Goal: Information Seeking & Learning: Compare options

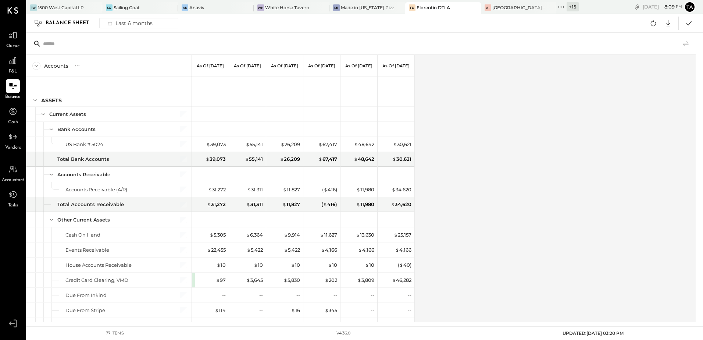
drag, startPoint x: 12, startPoint y: 86, endPoint x: 199, endPoint y: 105, distance: 188.2
click at [12, 86] on icon at bounding box center [12, 86] width 7 height 6
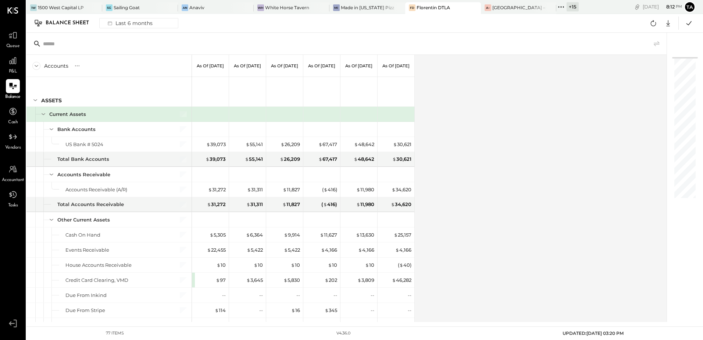
click at [498, 134] on div "Accounts S GL As of [DATE] As of [DATE] As of [DATE] As of [DATE] As of [DATE] …" at bounding box center [347, 188] width 642 height 267
drag, startPoint x: 13, startPoint y: 88, endPoint x: 326, endPoint y: 194, distance: 330.5
click at [13, 88] on icon at bounding box center [12, 86] width 7 height 6
click at [479, 216] on div "Accounts S GL As of [DATE] As of [DATE] As of [DATE] As of [DATE] As of [DATE] …" at bounding box center [347, 188] width 642 height 267
click at [655, 25] on icon at bounding box center [654, 23] width 6 height 6
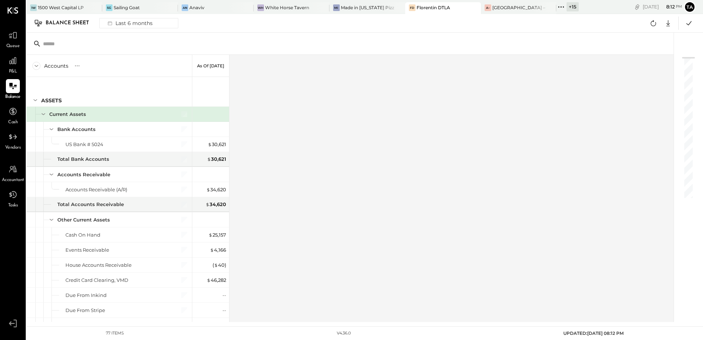
drag, startPoint x: 7, startPoint y: 91, endPoint x: 20, endPoint y: 99, distance: 16.0
click at [7, 91] on div at bounding box center [13, 86] width 14 height 14
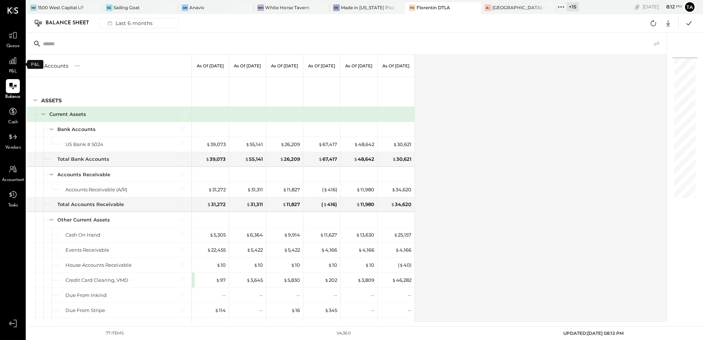
drag, startPoint x: 13, startPoint y: 67, endPoint x: 21, endPoint y: 81, distance: 16.0
click at [13, 67] on div at bounding box center [13, 61] width 14 height 14
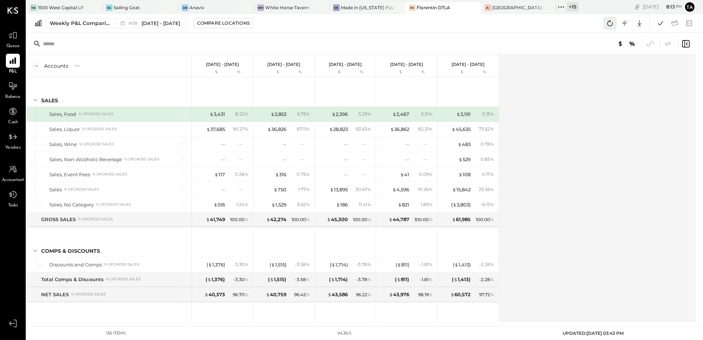
drag, startPoint x: 607, startPoint y: 27, endPoint x: 572, endPoint y: 161, distance: 138.9
click at [608, 27] on icon at bounding box center [611, 23] width 10 height 10
click at [612, 24] on icon at bounding box center [611, 23] width 10 height 10
click at [552, 195] on div "Accounts S % GL [DATE] - [DATE] $ % [DATE] - [DATE] $ % [DATE] - [DATE] $ % [DA…" at bounding box center [361, 188] width 671 height 267
click at [77, 21] on div "Weekly P&L Comparison" at bounding box center [81, 22] width 62 height 7
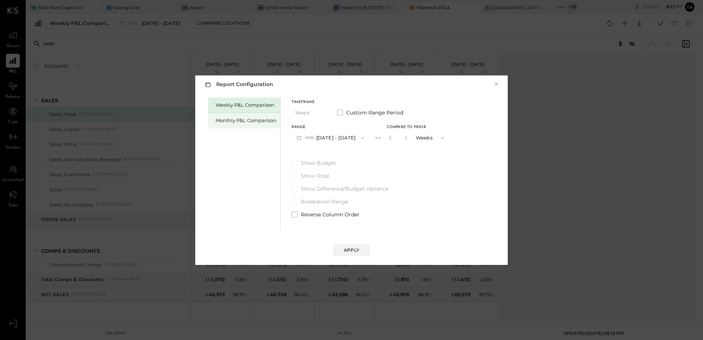
click at [248, 121] on div "Monthly P&L Comparison" at bounding box center [246, 120] width 61 height 7
click at [393, 141] on div "Compare" at bounding box center [393, 139] width 24 height 6
click at [404, 138] on icon "button" at bounding box center [406, 137] width 4 height 4
drag, startPoint x: 403, startPoint y: 138, endPoint x: 404, endPoint y: 172, distance: 33.5
click at [404, 138] on icon "button" at bounding box center [406, 137] width 4 height 4
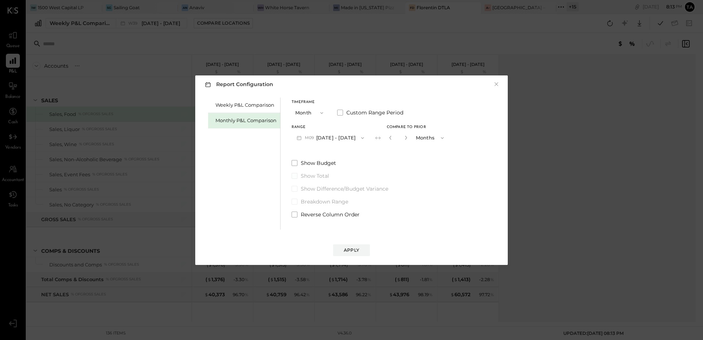
type input "*"
click at [349, 250] on div "Apply" at bounding box center [351, 250] width 15 height 6
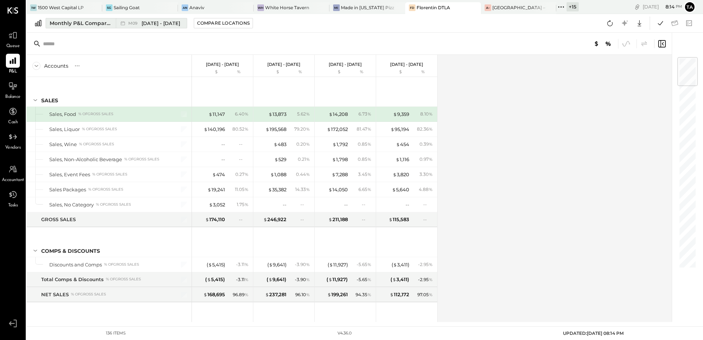
click at [138, 26] on div "M09 [DATE] - [DATE]" at bounding box center [154, 23] width 52 height 7
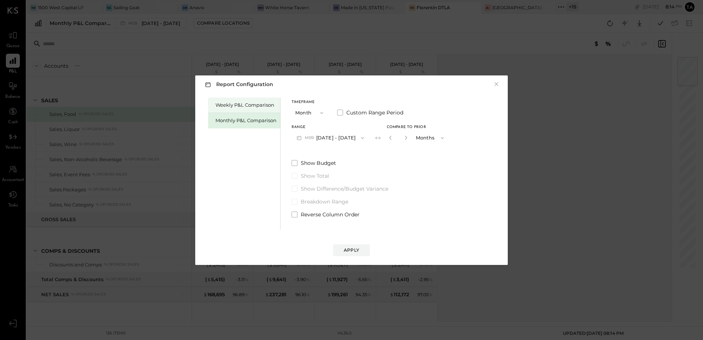
click at [254, 104] on div "Weekly P&L Comparison" at bounding box center [246, 105] width 61 height 7
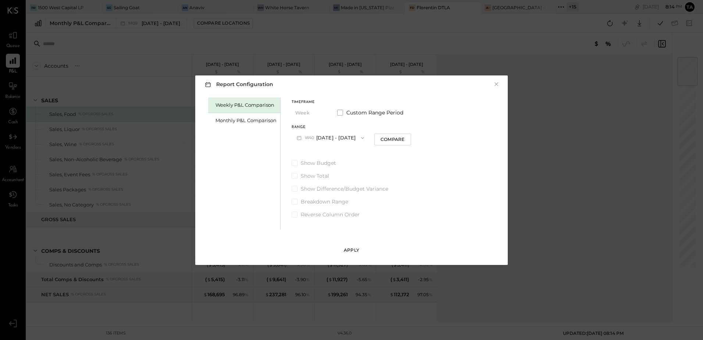
click at [359, 252] on div "Apply" at bounding box center [351, 250] width 15 height 6
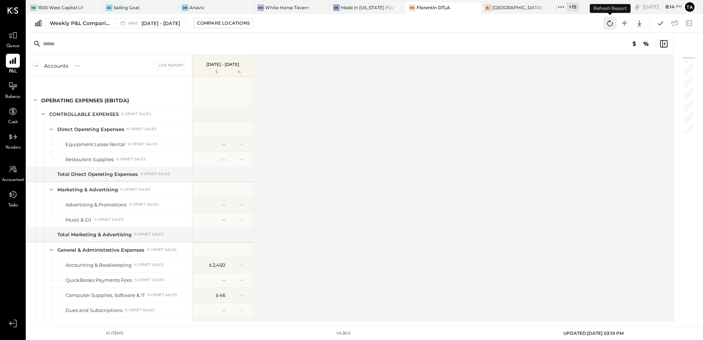
click at [610, 23] on icon at bounding box center [611, 23] width 10 height 10
click at [144, 24] on span "[DATE] - [DATE]" at bounding box center [161, 23] width 39 height 7
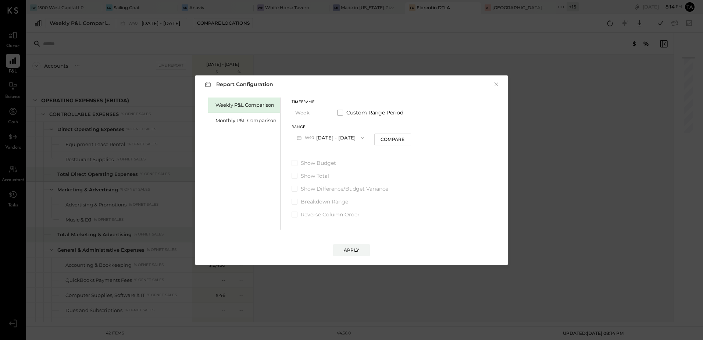
click at [233, 102] on div "Weekly P&L Comparison" at bounding box center [246, 105] width 61 height 7
click at [351, 249] on div "Apply" at bounding box center [351, 250] width 15 height 6
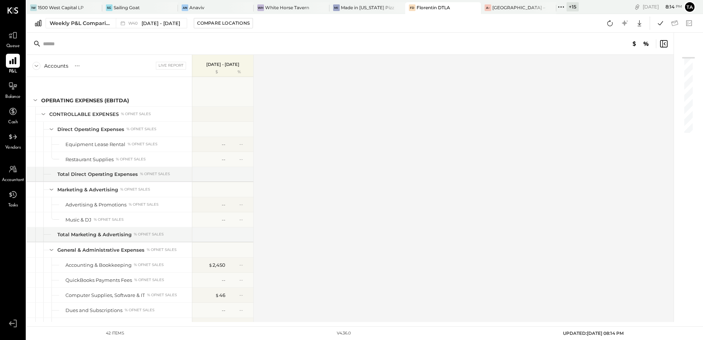
click at [11, 65] on icon at bounding box center [13, 61] width 10 height 10
